Goal: Task Accomplishment & Management: Complete application form

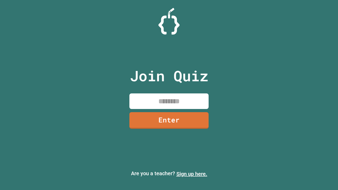
click at [192, 174] on link "Sign up here." at bounding box center [192, 174] width 31 height 6
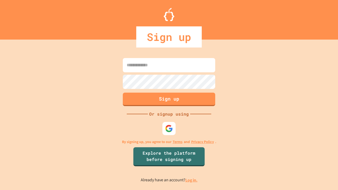
click at [192, 180] on link "Log in." at bounding box center [192, 181] width 12 height 6
